Goal: Complete application form

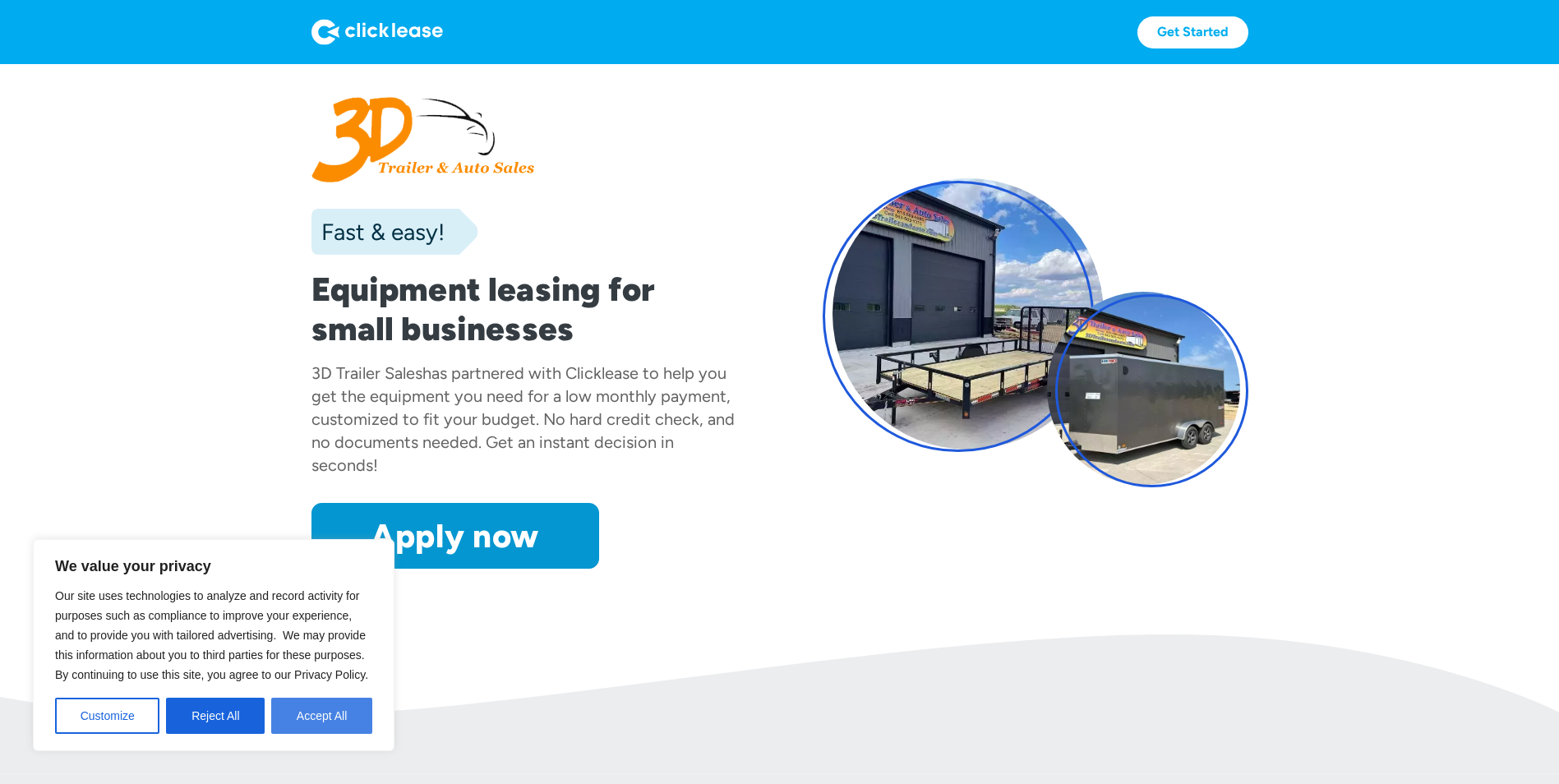
click at [326, 717] on button "Accept All" at bounding box center [321, 716] width 101 height 36
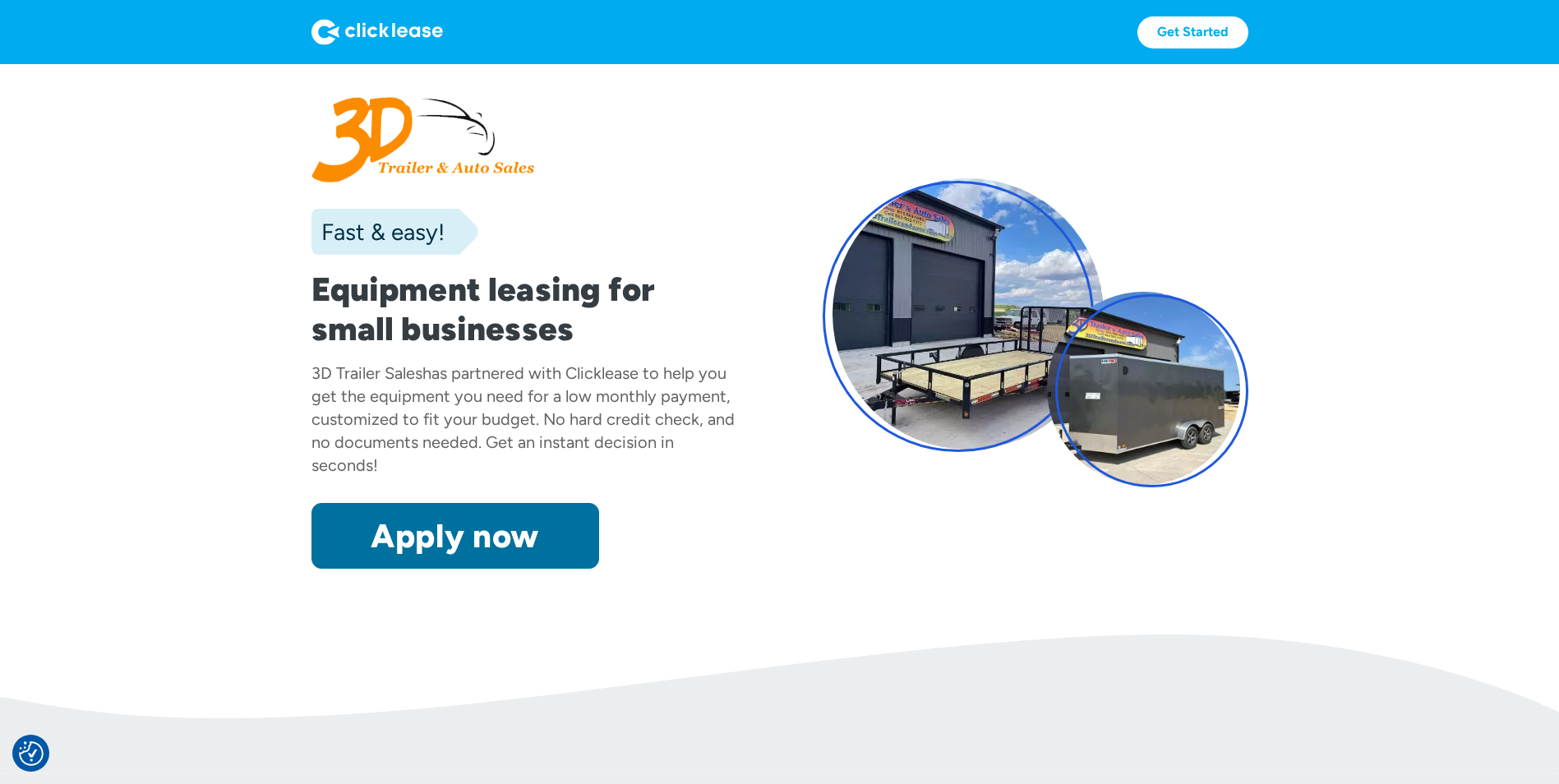
click at [342, 547] on link "Apply now" at bounding box center [455, 536] width 288 height 66
